Goal: Task Accomplishment & Management: Complete application form

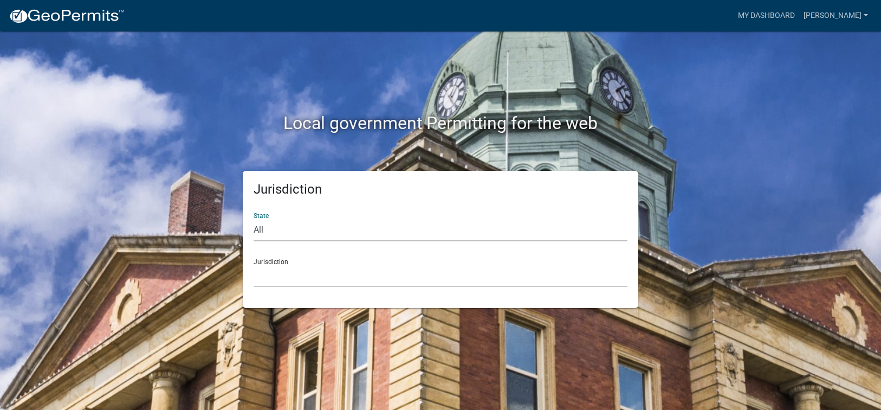
click at [279, 230] on select "All [US_STATE] [US_STATE] [US_STATE] [US_STATE] [US_STATE] [US_STATE] [US_STATE…" at bounding box center [441, 230] width 374 height 22
select select "[US_STATE]"
click at [254, 219] on select "All [US_STATE] [US_STATE] [US_STATE] [US_STATE] [US_STATE] [US_STATE] [US_STATE…" at bounding box center [441, 230] width 374 height 22
drag, startPoint x: 281, startPoint y: 239, endPoint x: 276, endPoint y: 282, distance: 43.7
click at [276, 282] on select "[GEOGRAPHIC_DATA], [US_STATE][PERSON_NAME][GEOGRAPHIC_DATA], [US_STATE][PERSON_…" at bounding box center [441, 276] width 374 height 22
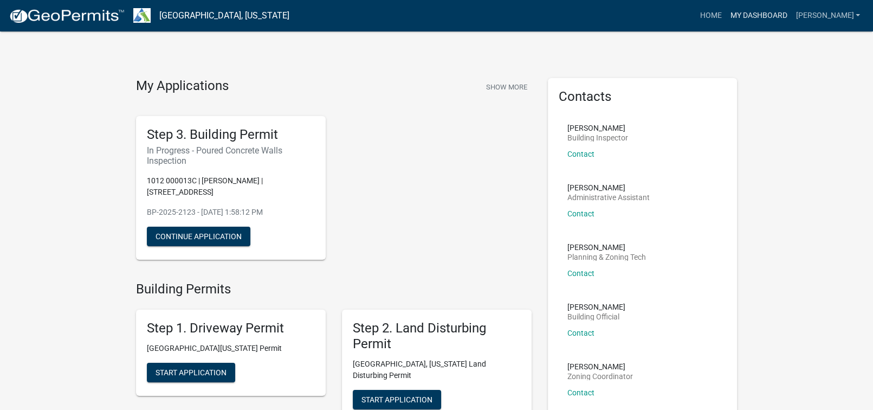
click at [791, 14] on link "My Dashboard" at bounding box center [759, 15] width 66 height 21
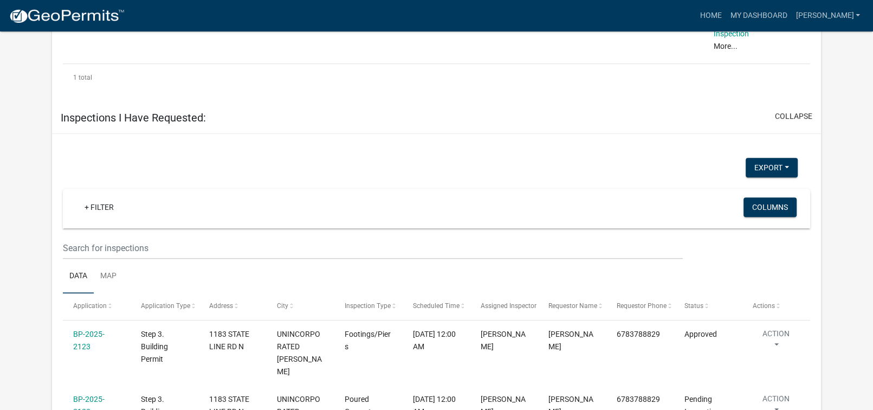
scroll to position [855, 0]
